Goal: Task Accomplishment & Management: Manage account settings

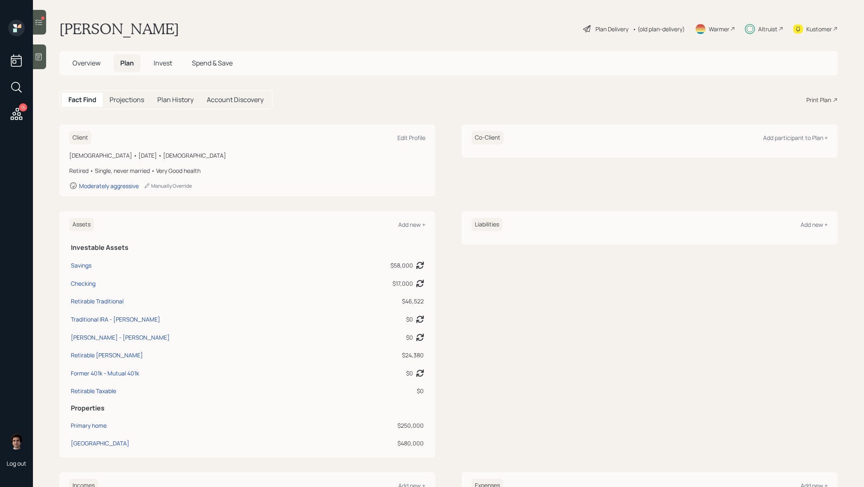
click at [66, 66] on h5 "Overview" at bounding box center [86, 63] width 41 height 18
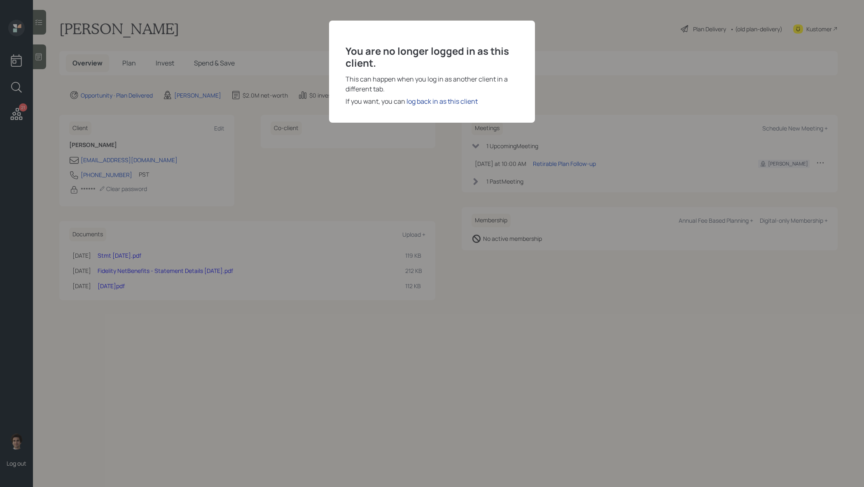
click at [425, 105] on div "log back in as this client" at bounding box center [441, 101] width 71 height 10
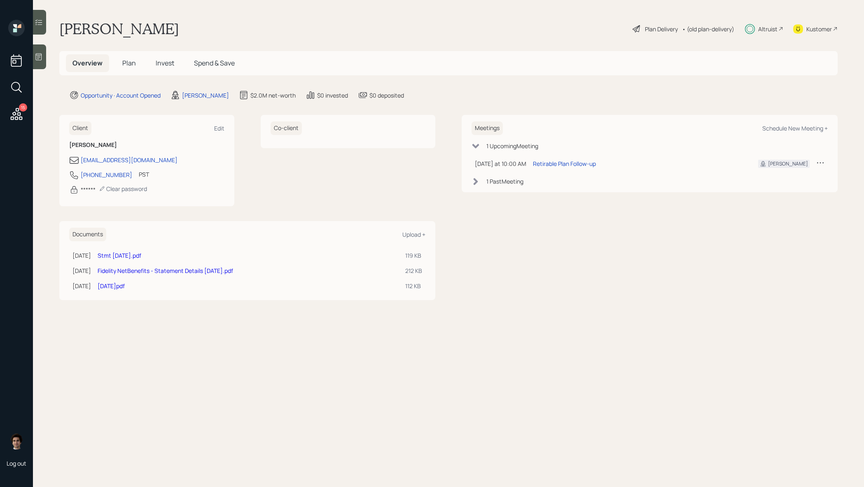
click at [24, 112] on div "15" at bounding box center [17, 72] width 20 height 104
